Goal: Information Seeking & Learning: Find specific fact

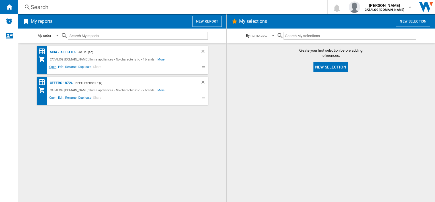
click at [52, 65] on span "Open" at bounding box center [52, 67] width 9 height 7
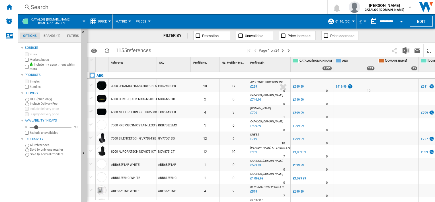
click at [195, 8] on div "Search" at bounding box center [172, 7] width 282 height 8
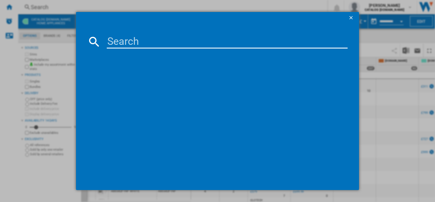
click at [169, 50] on md-dialog-content at bounding box center [217, 106] width 283 height 166
click at [153, 40] on input at bounding box center [227, 42] width 241 height 14
paste input "FSS96828P"
type input "FSS96828P"
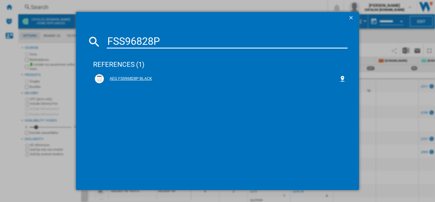
click at [145, 80] on div "AEG FSS96828P BLACK" at bounding box center [221, 79] width 235 height 6
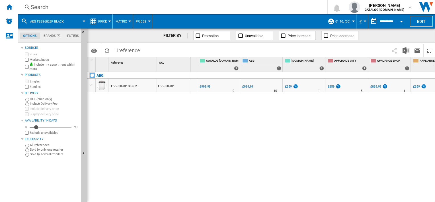
scroll to position [0, 95]
click at [138, 7] on div "Search" at bounding box center [172, 7] width 282 height 8
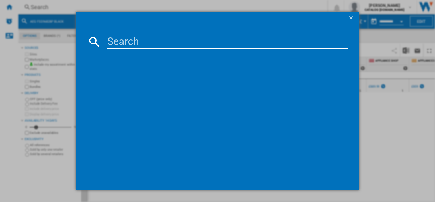
click at [145, 37] on input at bounding box center [227, 42] width 241 height 14
type input "DTB3653M"
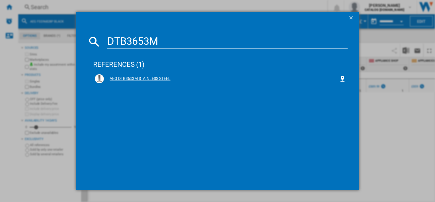
click at [140, 80] on div "AEG DTB3653M STAINLESS STEEL" at bounding box center [221, 79] width 235 height 6
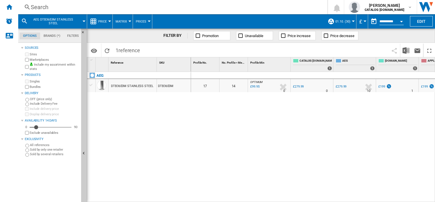
click at [259, 85] on div "£99.95" at bounding box center [254, 87] width 10 height 6
